Goal: Transaction & Acquisition: Subscribe to service/newsletter

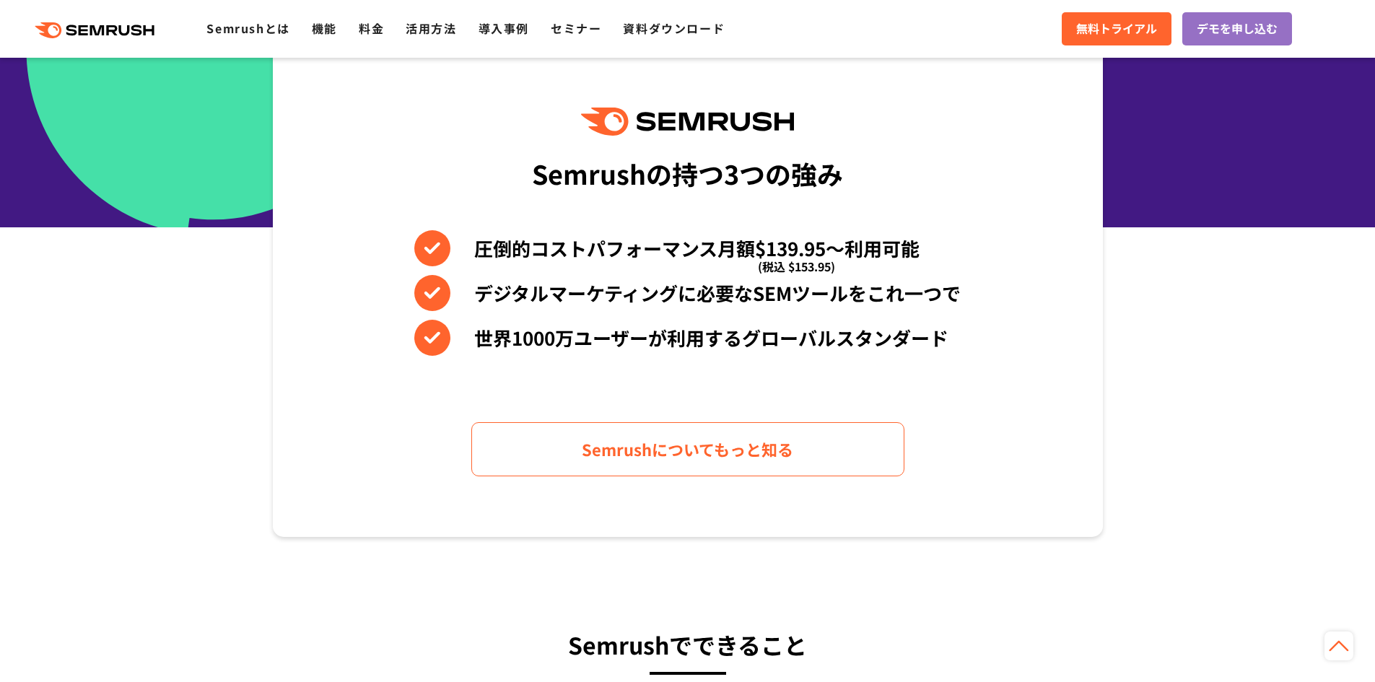
scroll to position [794, 0]
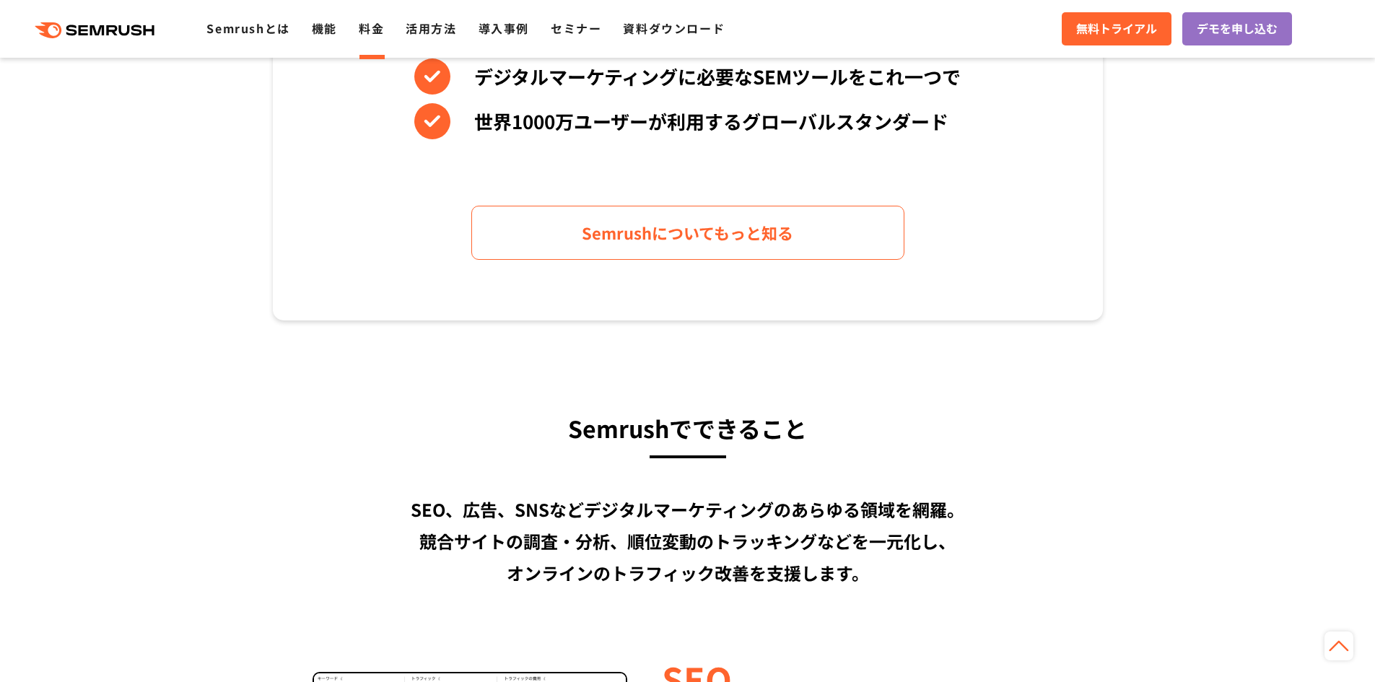
click at [381, 22] on link "料金" at bounding box center [371, 27] width 25 height 17
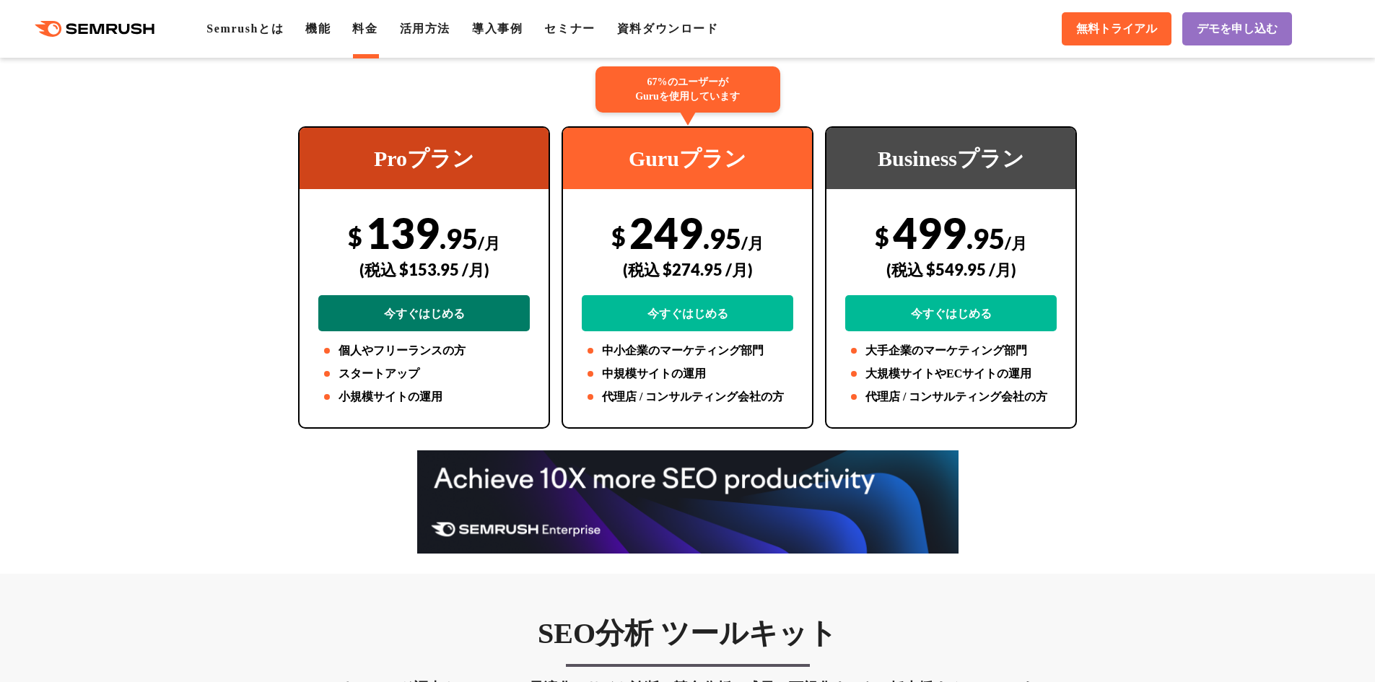
click at [496, 316] on link "今すぐはじめる" at bounding box center [424, 313] width 212 height 36
